Goal: Task Accomplishment & Management: Manage account settings

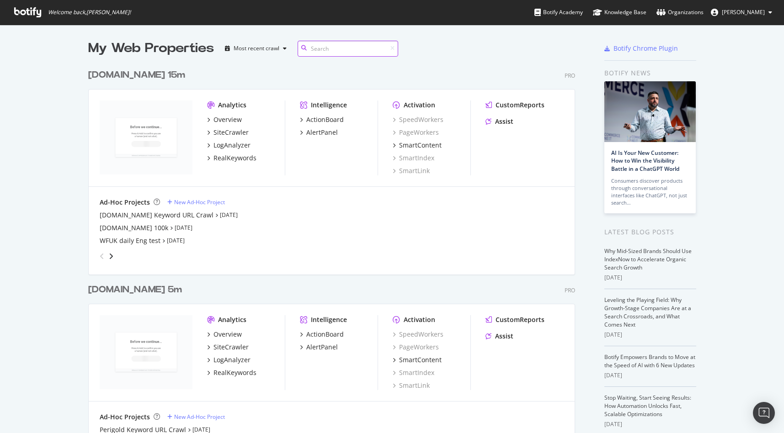
scroll to position [2071, 487]
click at [491, 53] on div "My Web Properties Most recent crawl" at bounding box center [304, 48] width 433 height 18
click at [704, 12] on div "Organizations" at bounding box center [680, 12] width 47 height 9
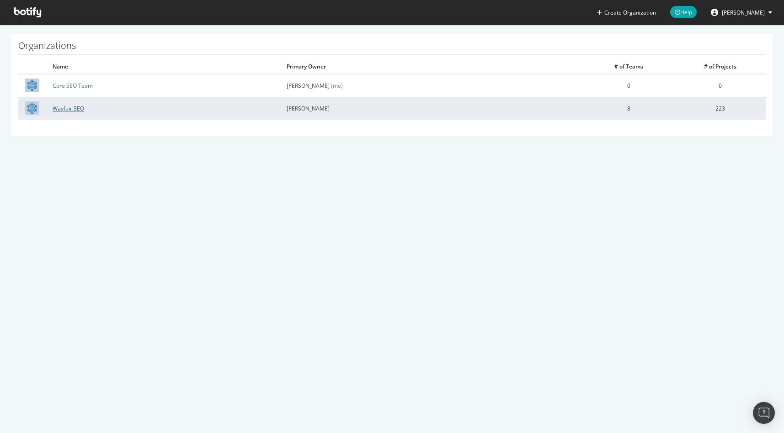
click at [67, 107] on link "Wayfair SEO" at bounding box center [69, 109] width 32 height 8
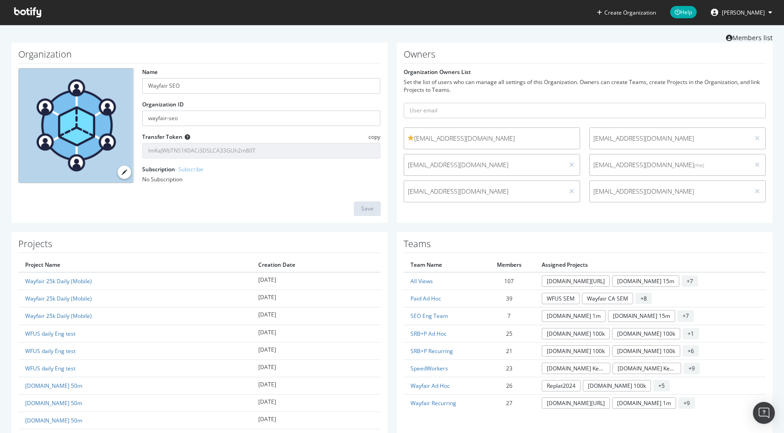
scroll to position [18, 0]
click at [486, 114] on input "text" at bounding box center [585, 112] width 363 height 16
paste input "anagda@wayfair.com"
type input "anagda@wayfair.com"
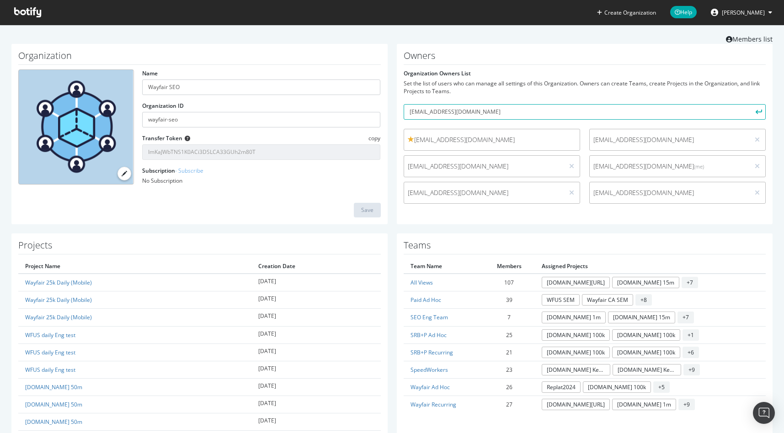
click at [756, 112] on icon "submit" at bounding box center [759, 111] width 6 height 5
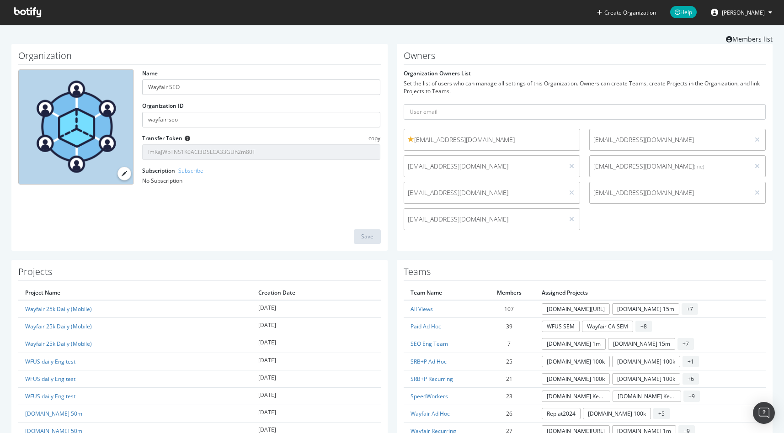
click at [627, 228] on div "rperez4@wayfair.com rperez4@wayfair.com cmobrown@wayfair.com spioso@wayfair.com…" at bounding box center [585, 182] width 372 height 106
click at [385, 19] on div "Create Organization Help Stefan Pioso" at bounding box center [392, 12] width 784 height 25
click at [390, 32] on div "Organizations Wayfair SEO Members list" at bounding box center [391, 30] width 761 height 28
click at [387, 45] on div "Organization Name Wayfair SEO Organization ID wayfair-seo Transfer Token copy I…" at bounding box center [199, 147] width 385 height 207
click at [69, 25] on link "Organizations" at bounding box center [47, 22] width 73 height 12
